Goal: Find specific page/section

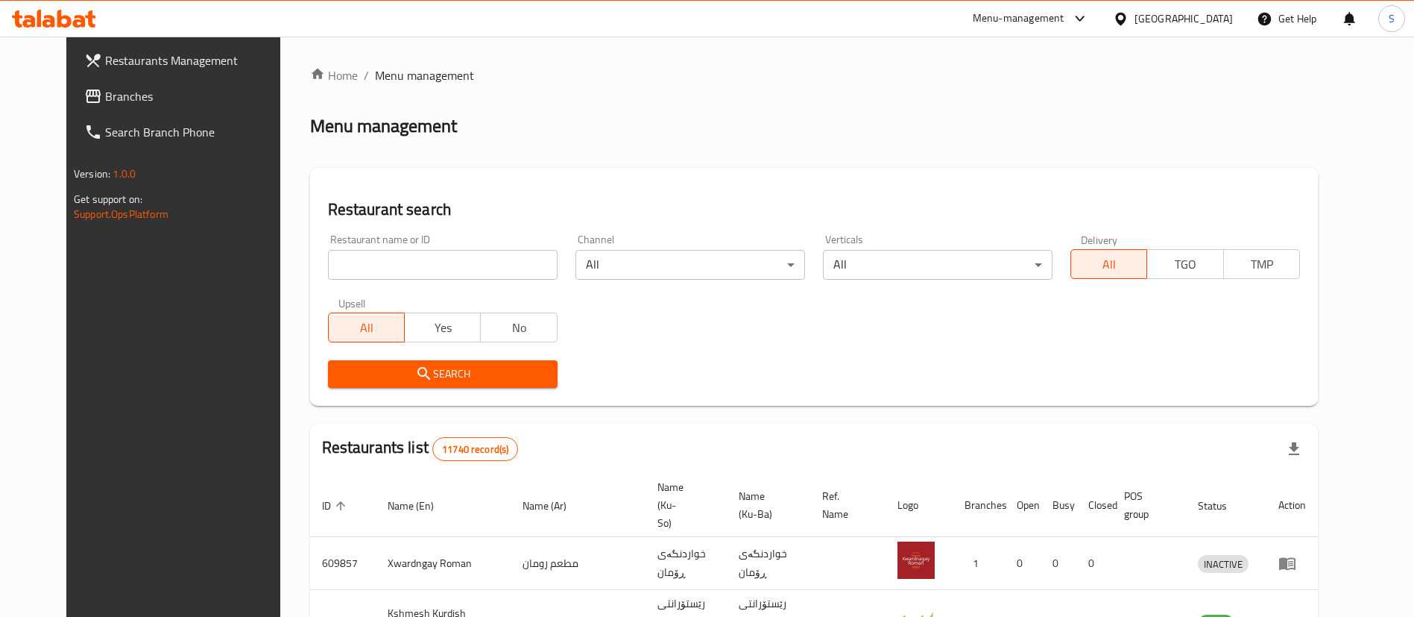
click at [475, 269] on input "search" at bounding box center [443, 265] width 230 height 30
type input "waraq al toot"
click button "Search" at bounding box center [443, 374] width 230 height 28
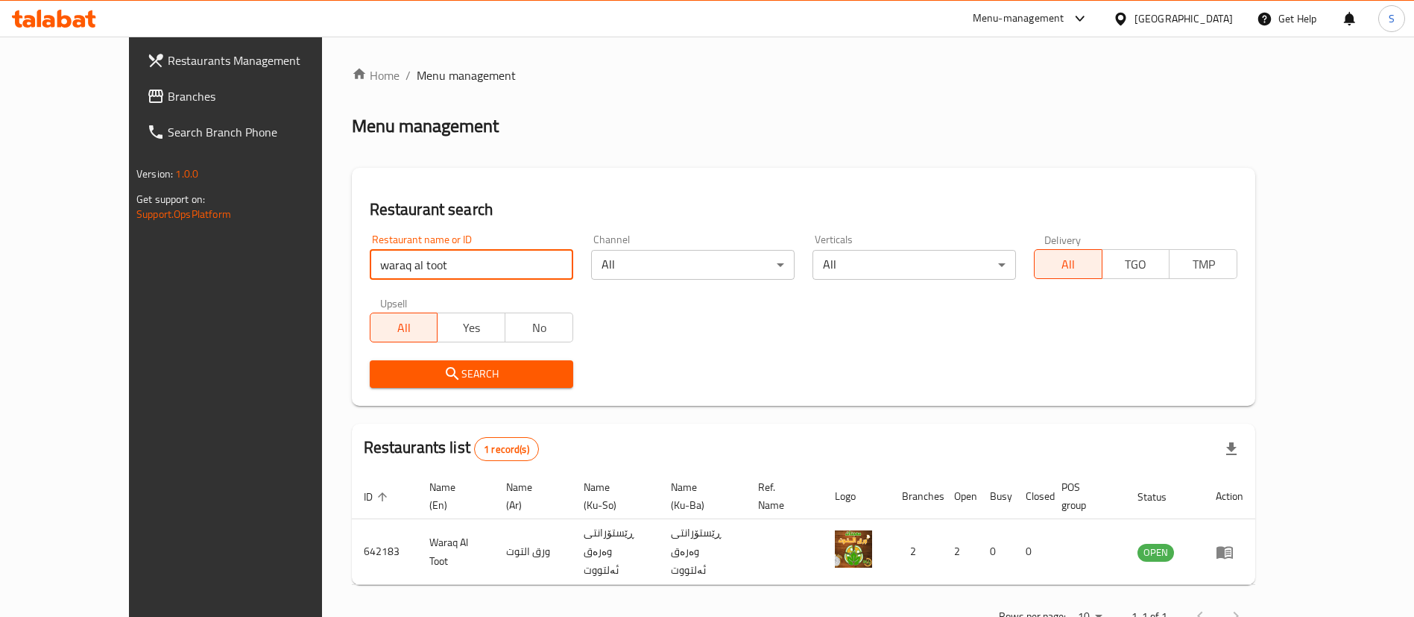
scroll to position [19, 0]
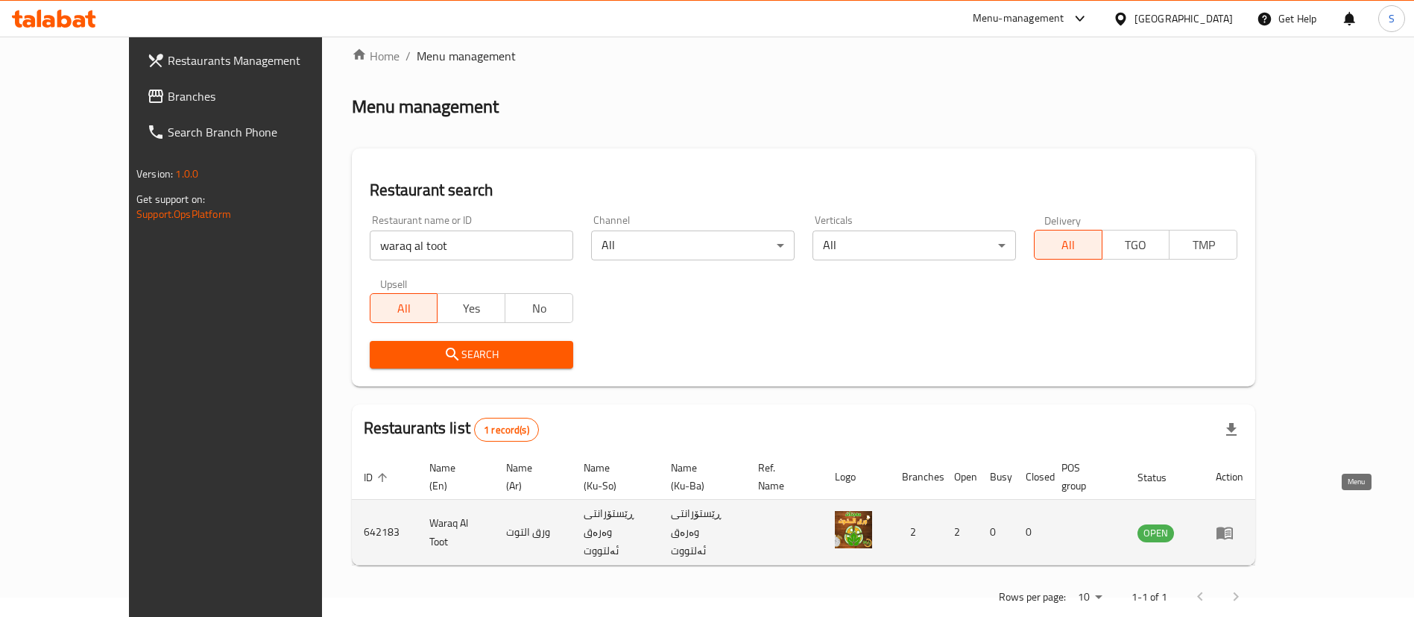
click at [1233, 526] on icon "enhanced table" at bounding box center [1225, 532] width 16 height 13
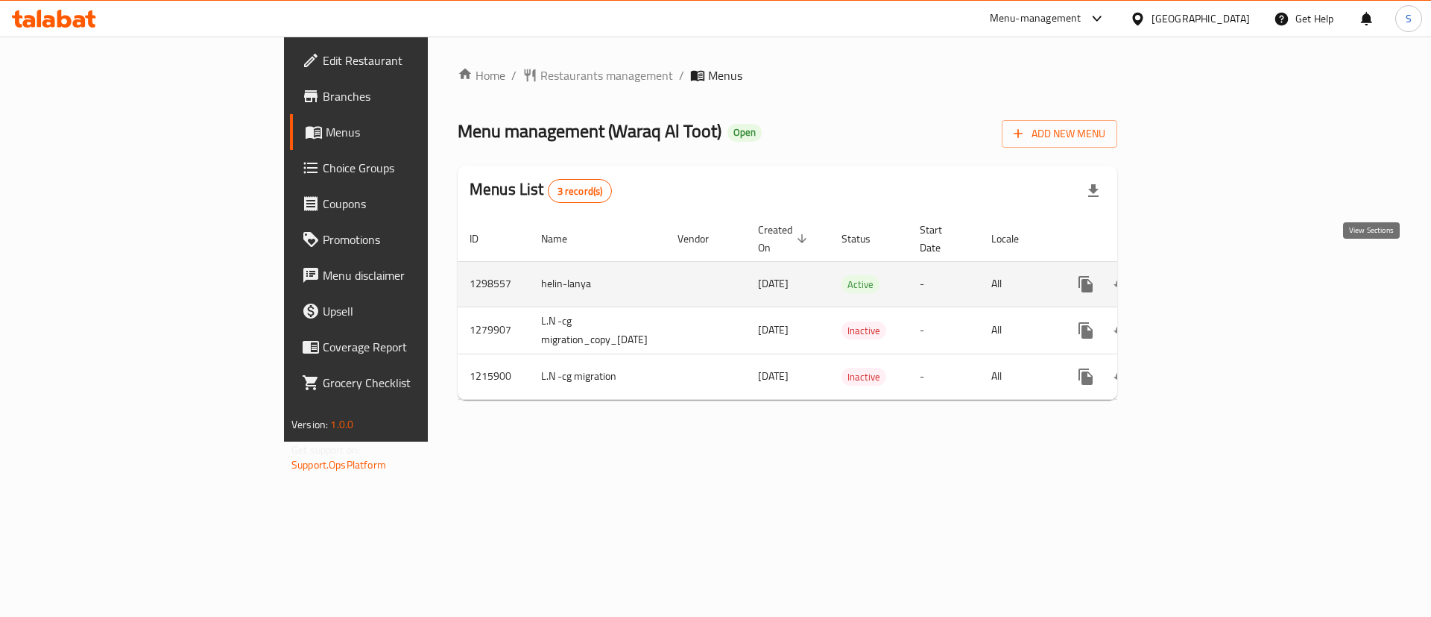
click at [1203, 275] on icon "enhanced table" at bounding box center [1194, 284] width 18 height 18
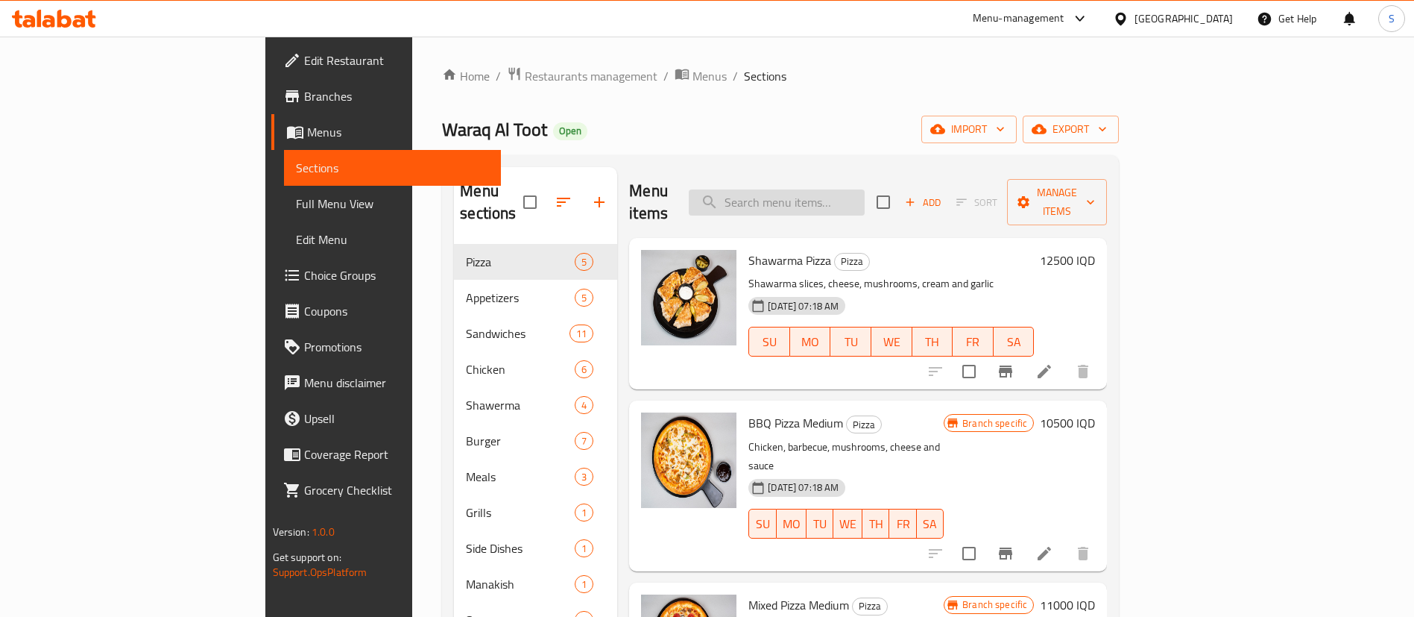
click at [833, 189] on input "search" at bounding box center [777, 202] width 176 height 26
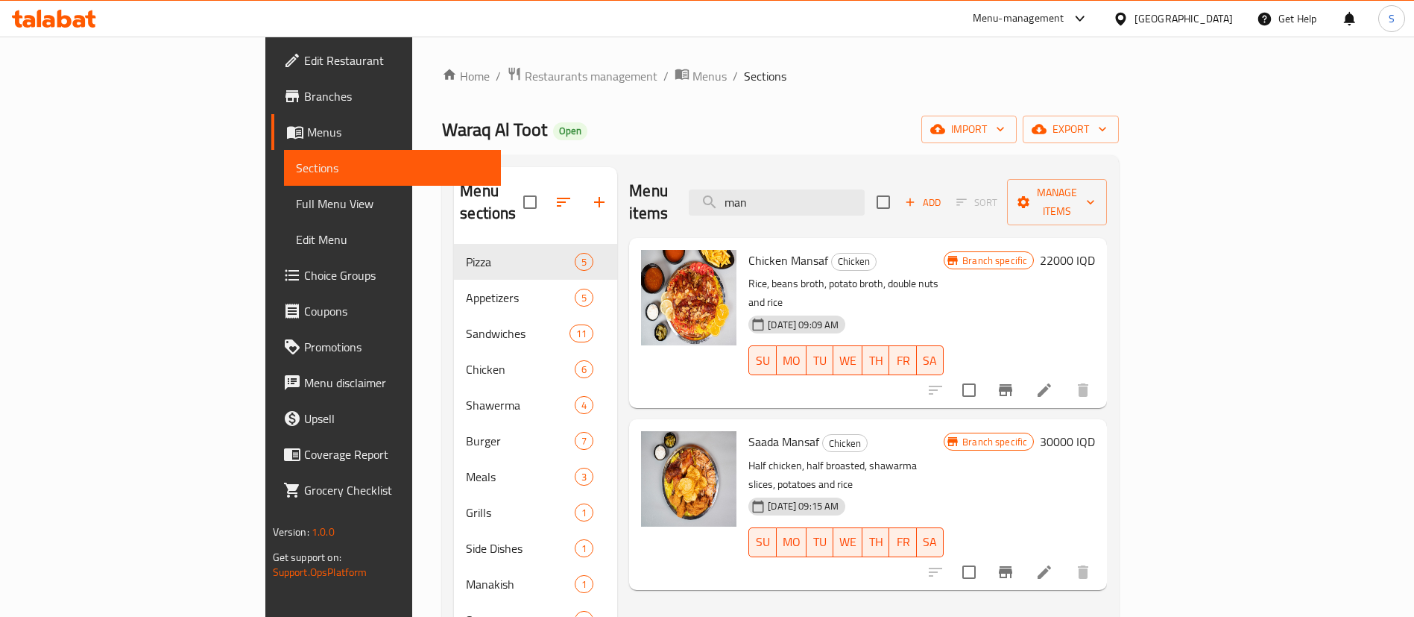
type input "man"
